Goal: Information Seeking & Learning: Learn about a topic

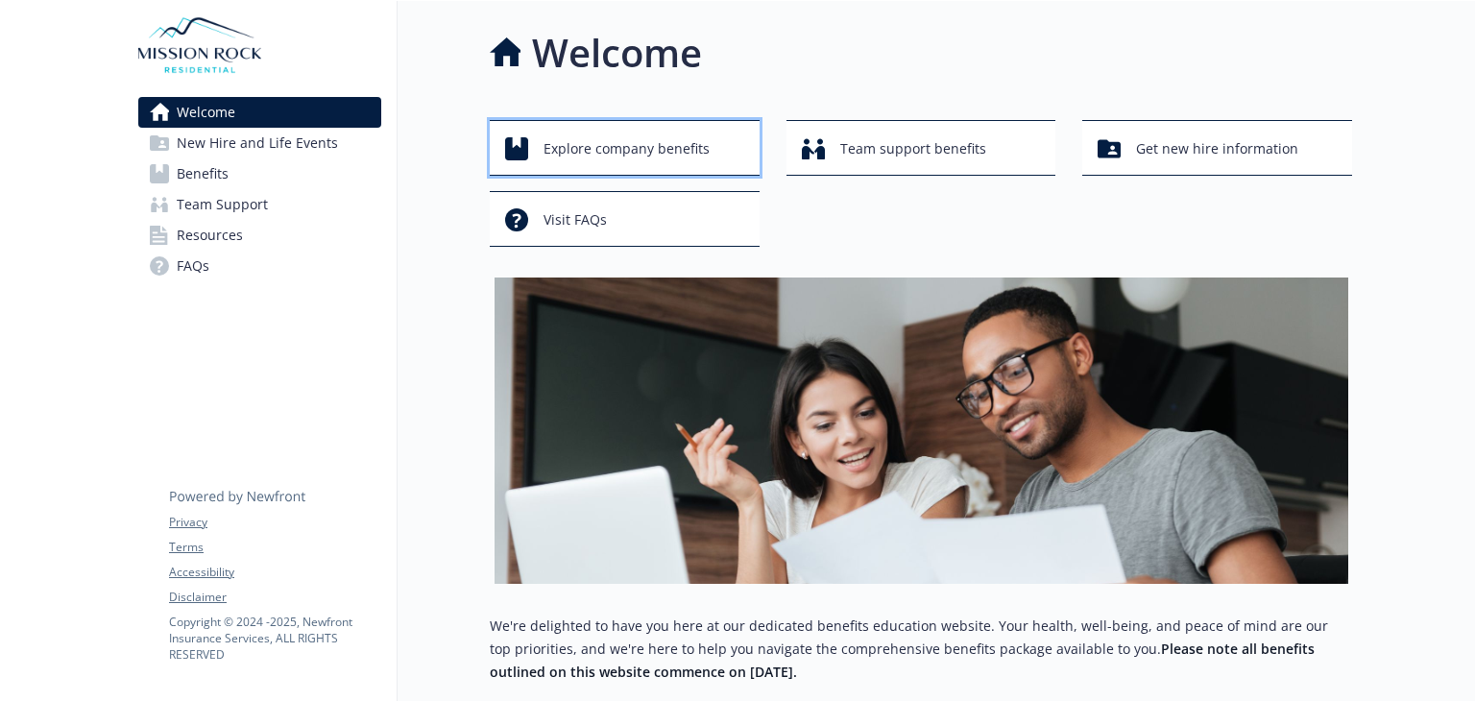
click at [622, 152] on span "Explore company benefits" at bounding box center [627, 149] width 166 height 36
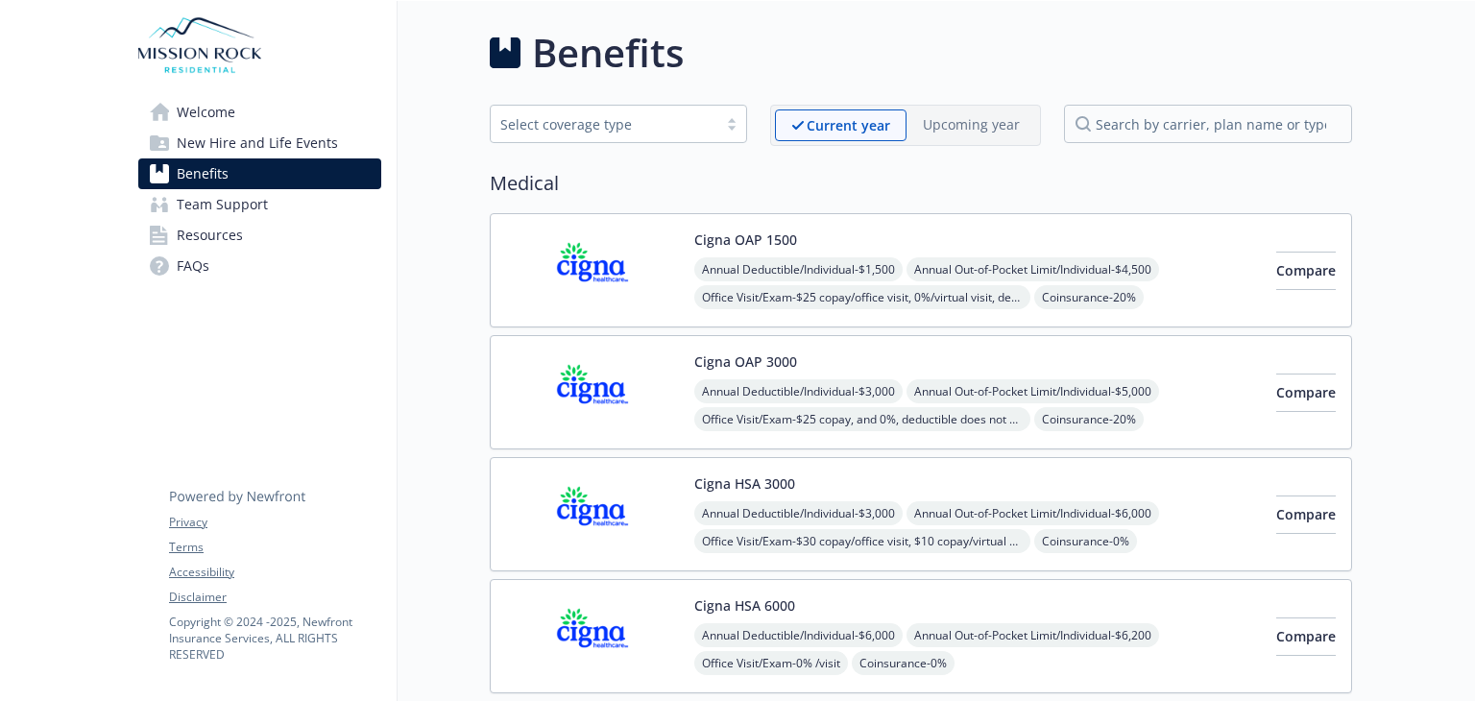
click at [231, 214] on span "Team Support" at bounding box center [222, 204] width 91 height 31
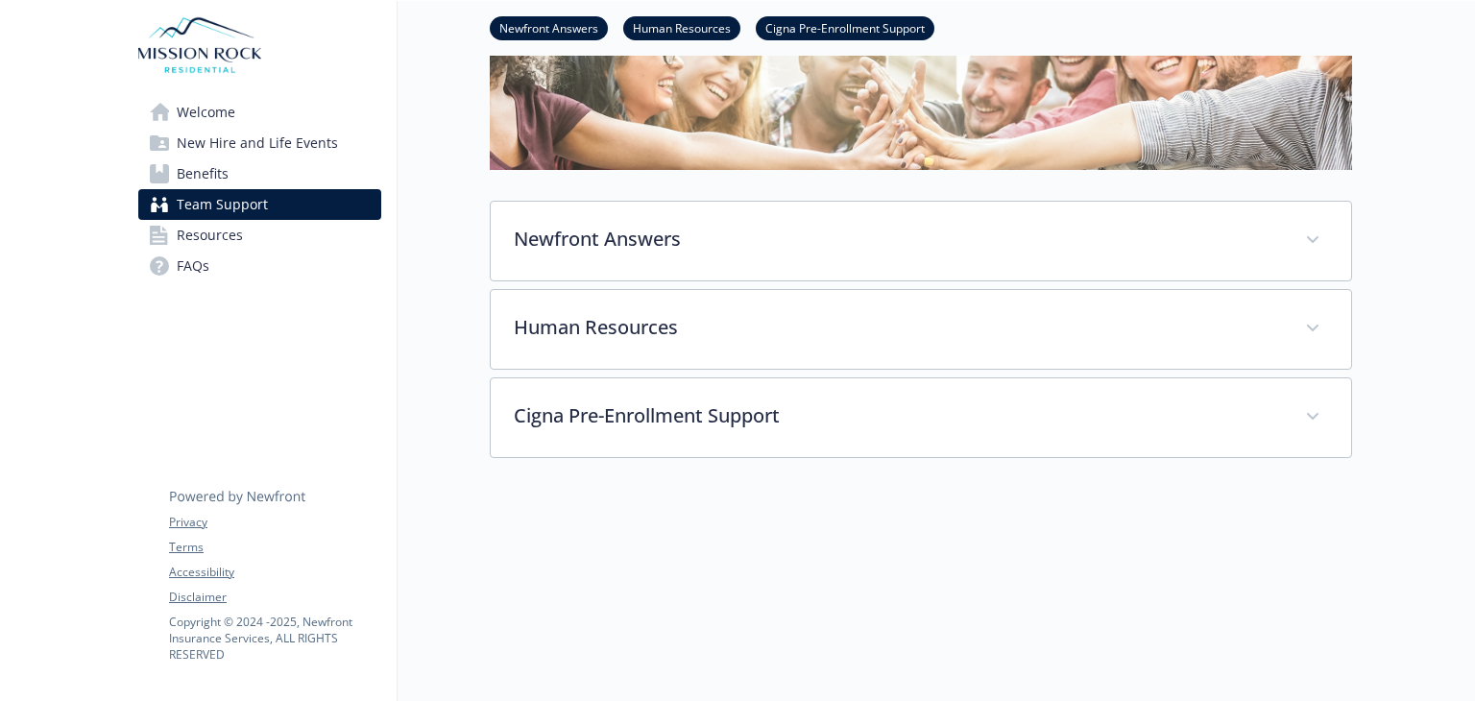
scroll to position [31, 0]
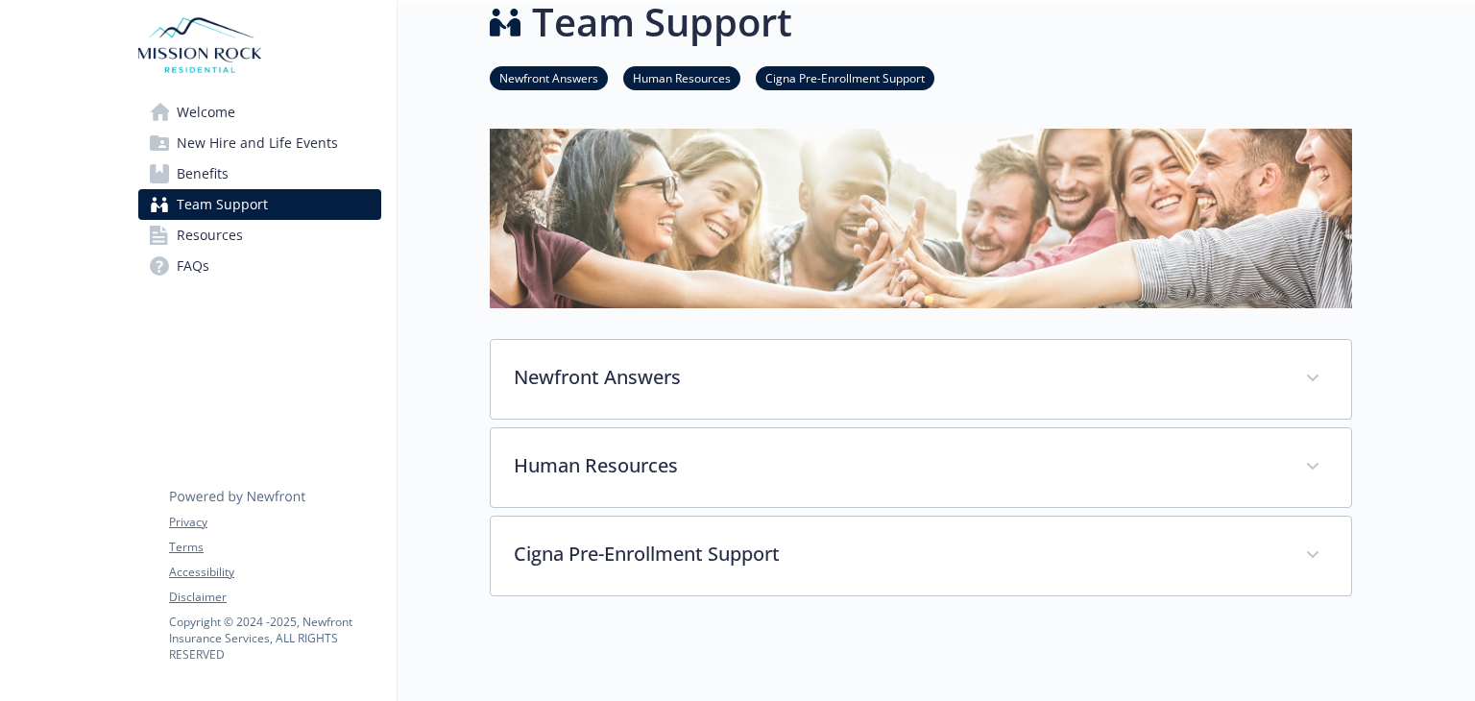
click at [299, 241] on link "Resources" at bounding box center [259, 235] width 243 height 31
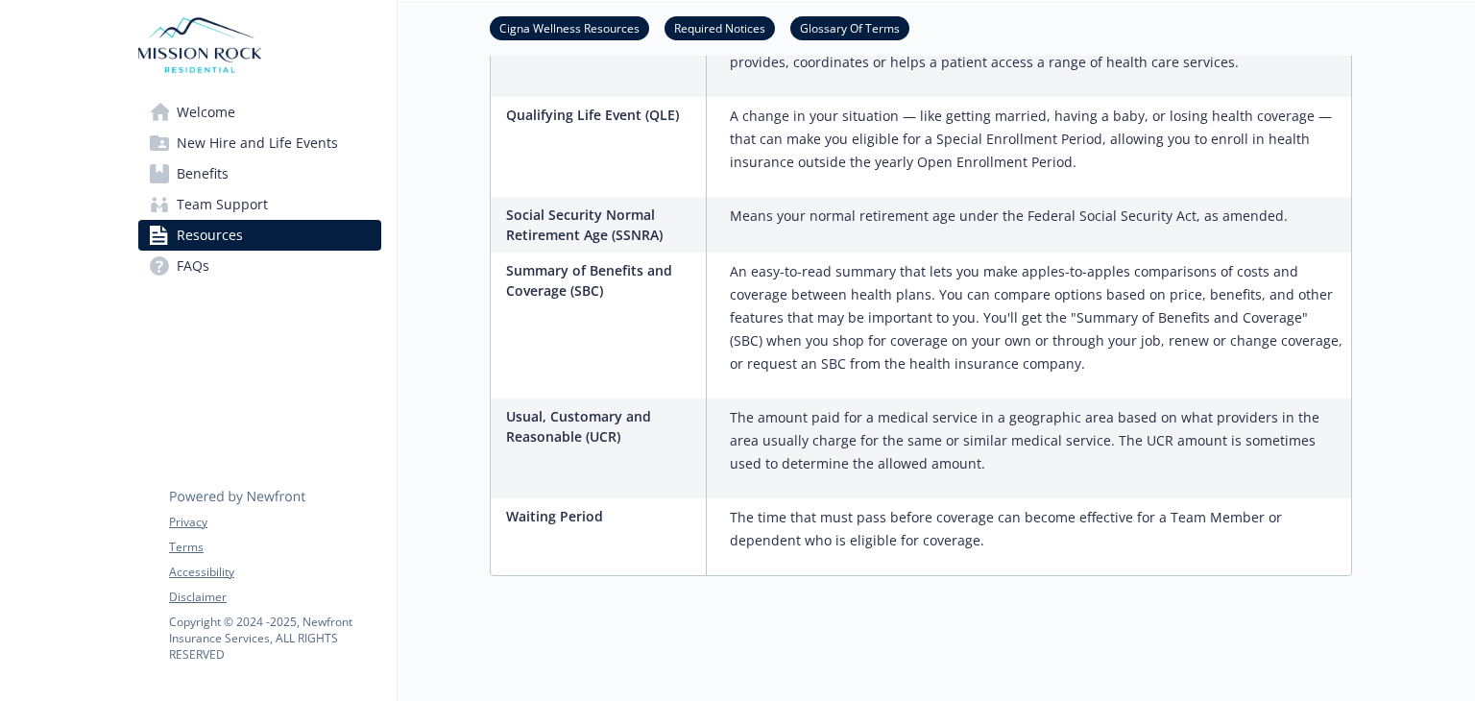
scroll to position [4410, 0]
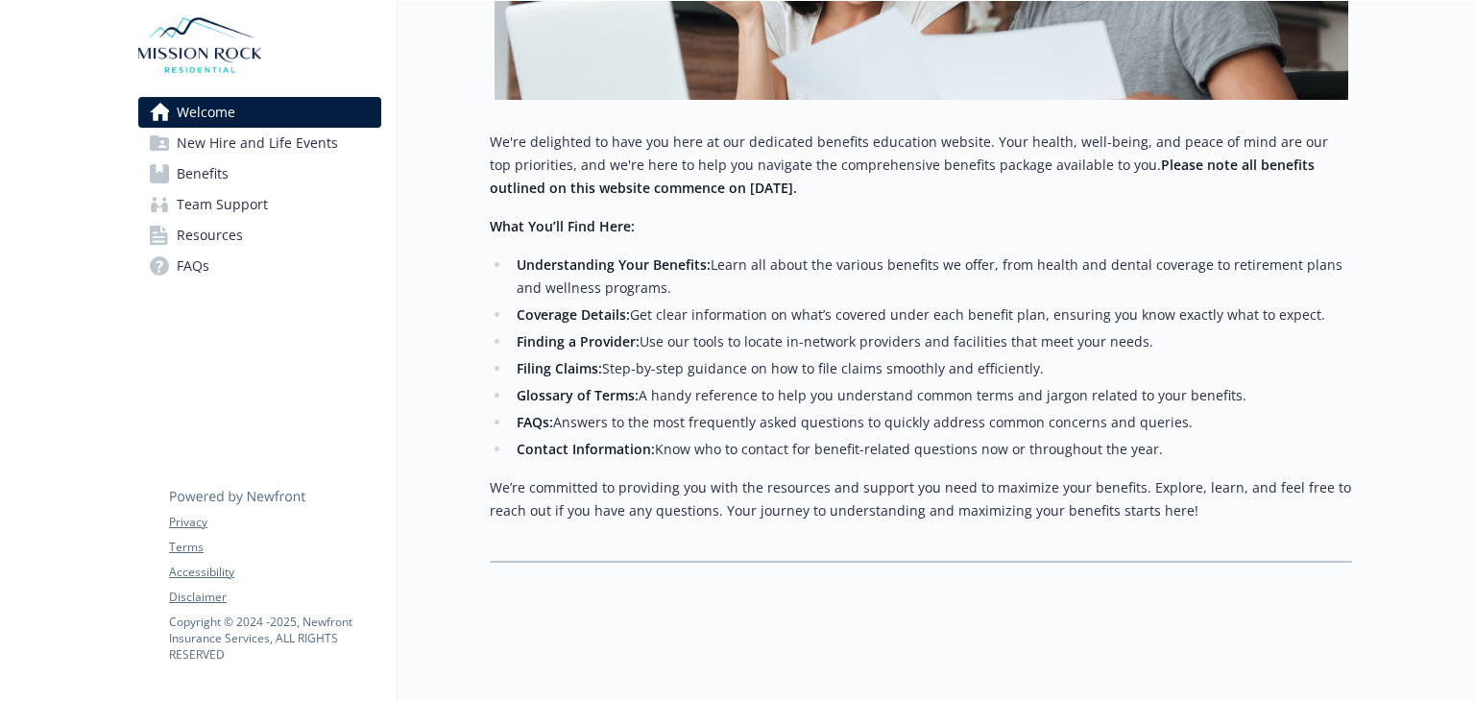
scroll to position [498, 0]
